Goal: Find specific page/section: Find specific page/section

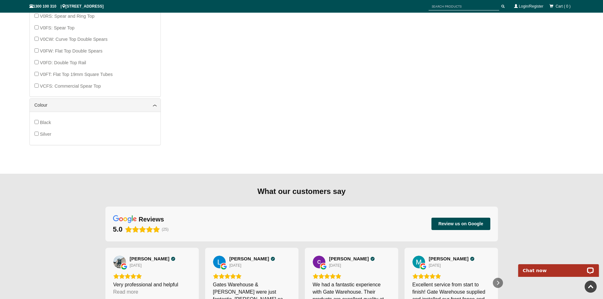
scroll to position [490, 0]
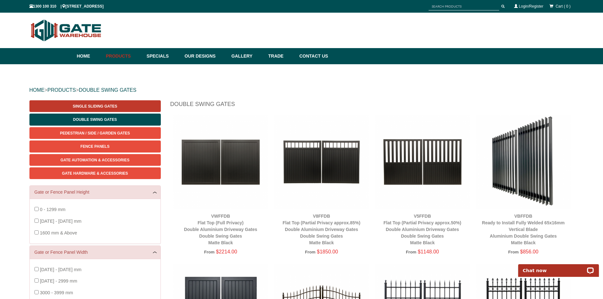
click at [102, 104] on link "Single Sliding Gates" at bounding box center [94, 106] width 131 height 12
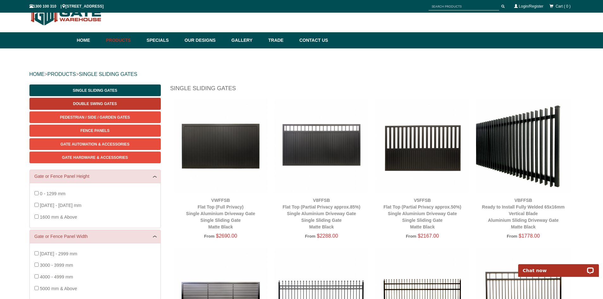
click at [112, 101] on link "Double Swing Gates" at bounding box center [94, 104] width 131 height 12
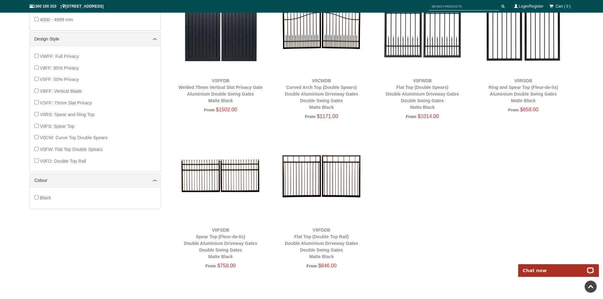
scroll to position [364, 0]
